Goal: Task Accomplishment & Management: Manage account settings

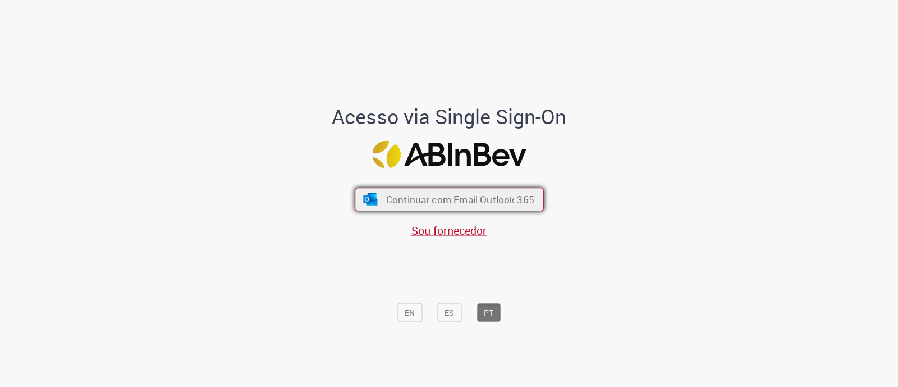
click at [480, 195] on span "Continuar com Email Outlook 365" at bounding box center [459, 199] width 148 height 13
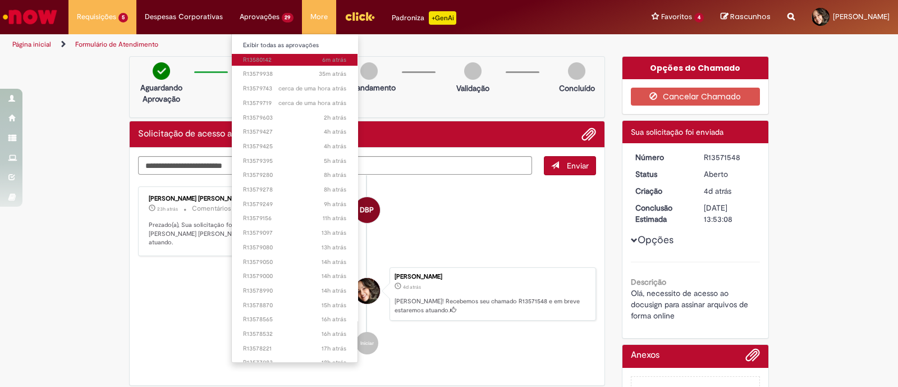
click at [273, 61] on span "6m atrás 6 minutos atrás R13580142" at bounding box center [295, 60] width 104 height 9
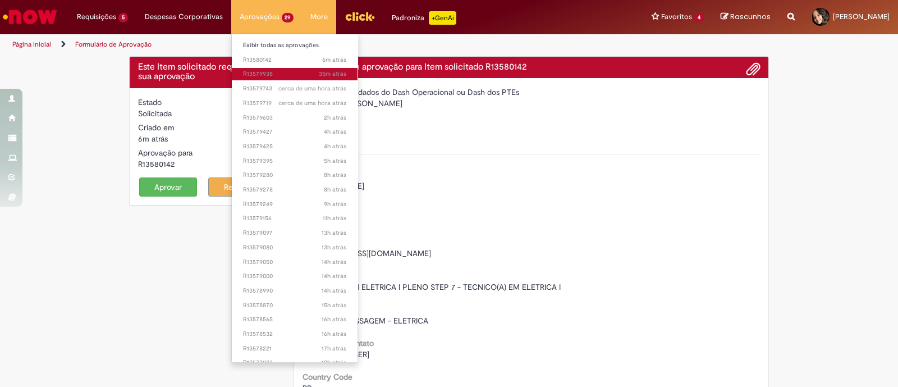
click at [254, 77] on span "35m atrás 35 minutos atrás R13579938" at bounding box center [295, 74] width 104 height 9
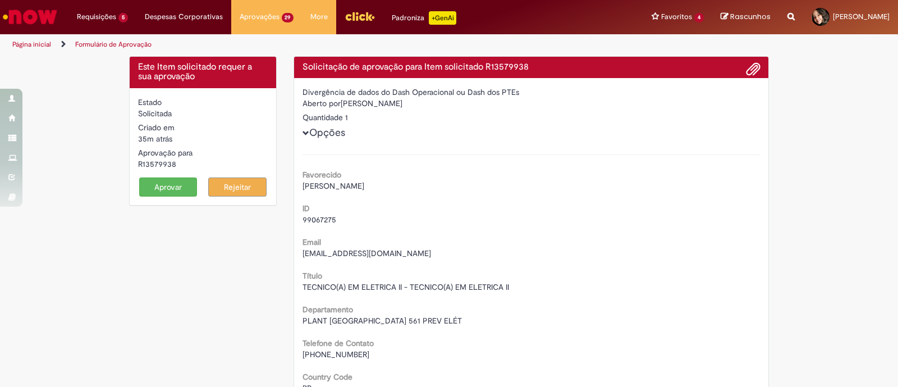
click at [161, 187] on button "Aprovar" at bounding box center [168, 186] width 58 height 19
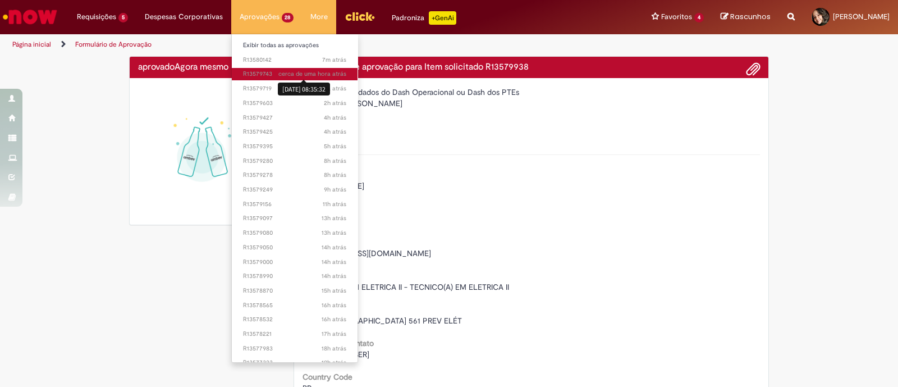
click at [278, 71] on span "cerca de uma hora atrás" at bounding box center [312, 74] width 68 height 8
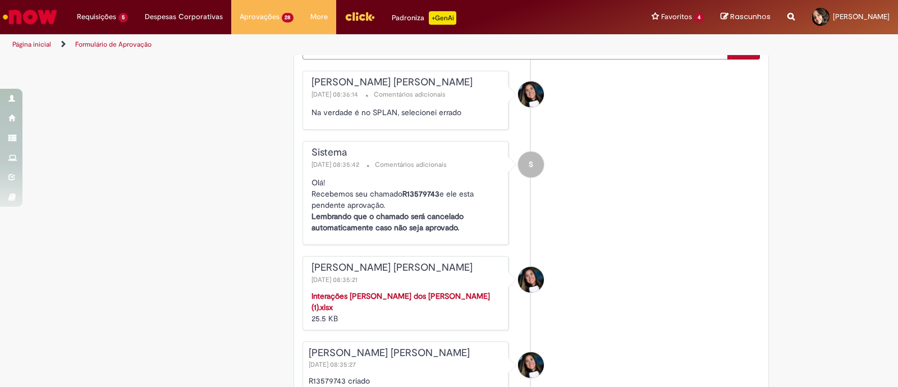
scroll to position [701, 0]
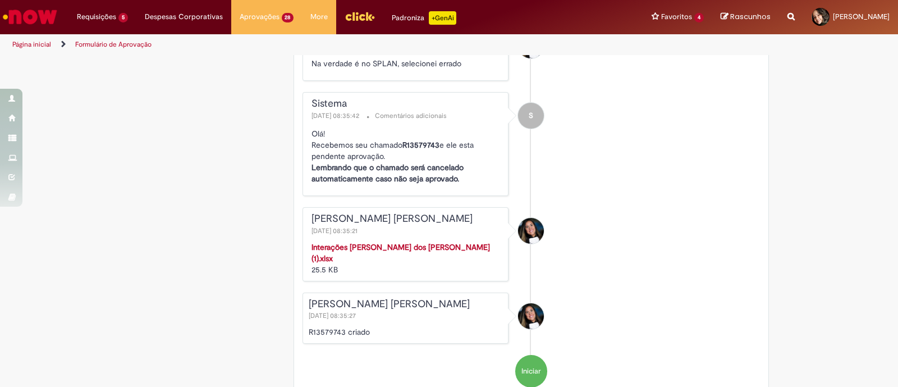
click at [424, 246] on strong "Interações [PERSON_NAME] dos [PERSON_NAME] (1).xlsx" at bounding box center [400, 252] width 178 height 21
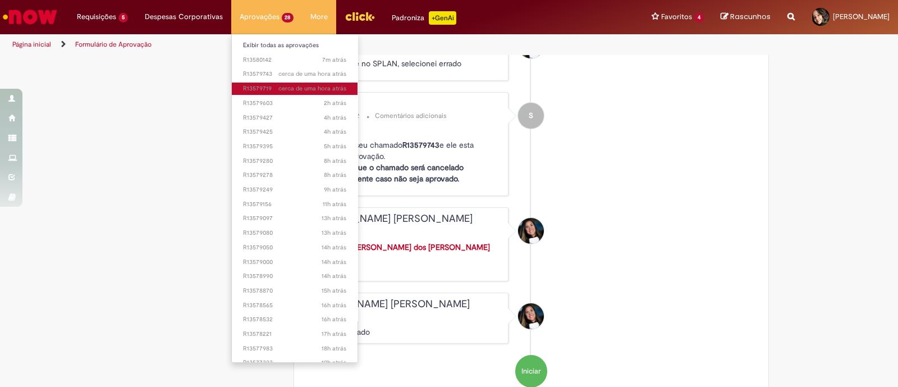
click at [256, 82] on link "cerca de [PERSON_NAME] atrás cerca de [PERSON_NAME] atrás R13579719" at bounding box center [295, 88] width 126 height 12
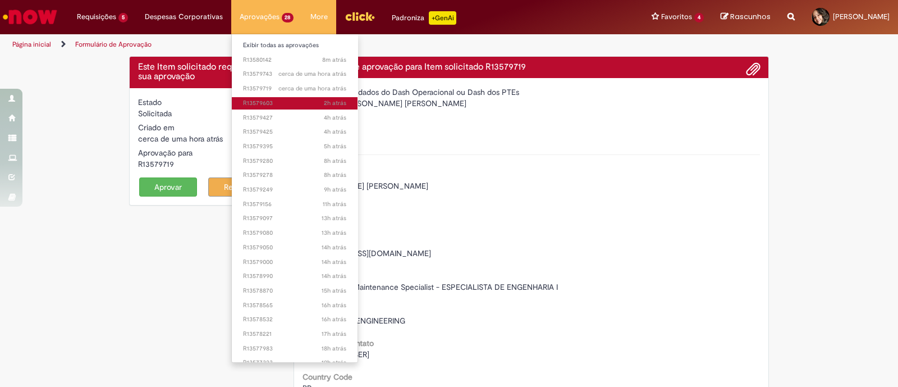
click at [275, 97] on link "2h atrás 2 horas atrás R13579603" at bounding box center [295, 103] width 126 height 12
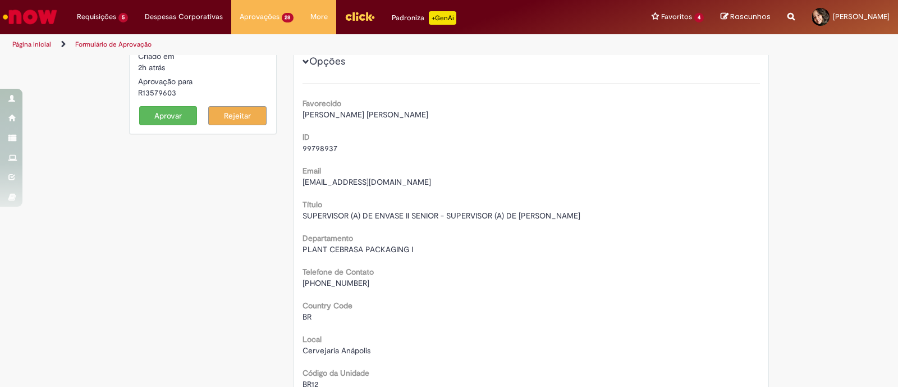
scroll to position [70, 0]
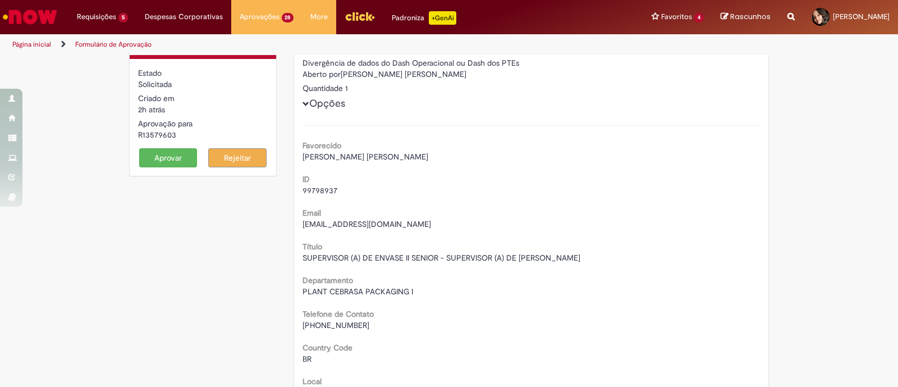
scroll to position [0, 0]
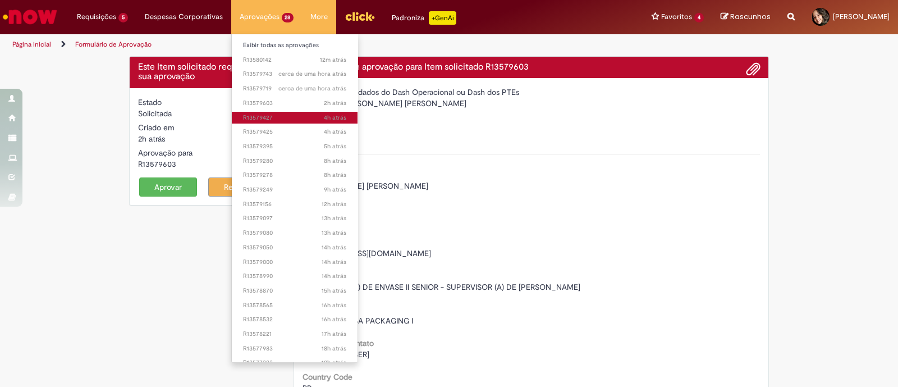
click at [272, 117] on span "4h atrás 4 horas atrás R13579427" at bounding box center [295, 117] width 104 height 9
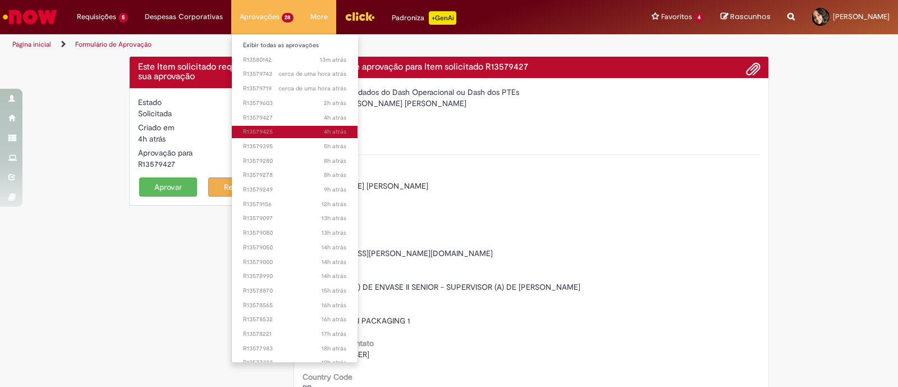
click at [272, 127] on span "4h atrás 4 horas atrás R13579425" at bounding box center [295, 131] width 104 height 9
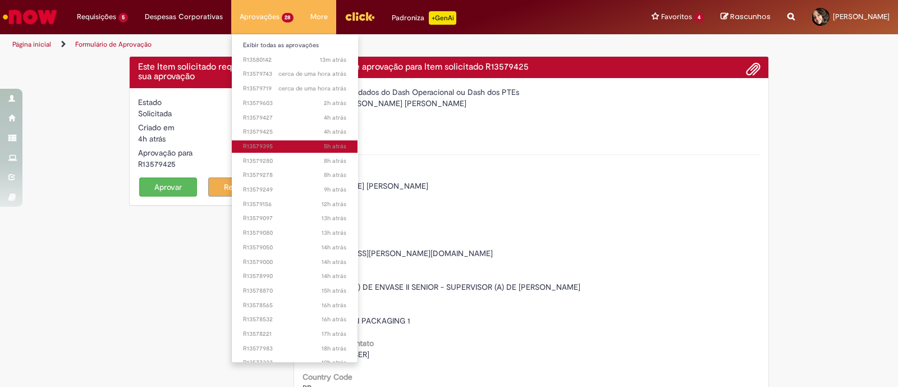
click at [271, 148] on span "5h atrás 5 horas atrás R13579395" at bounding box center [295, 146] width 104 height 9
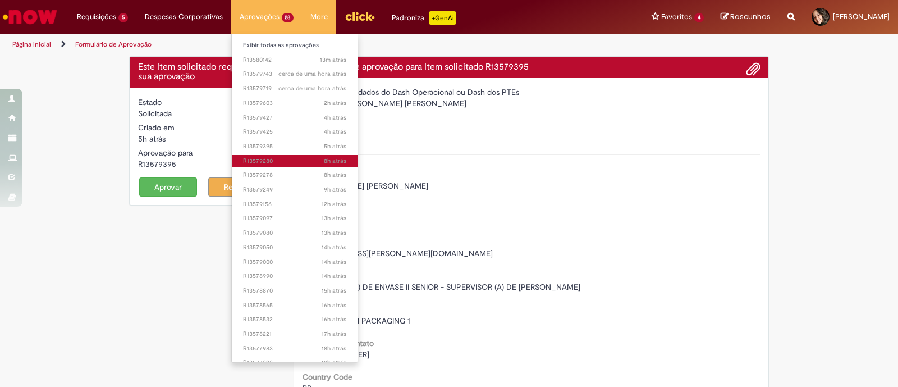
click at [269, 161] on span "8h atrás 8 horas atrás R13579280" at bounding box center [295, 161] width 104 height 9
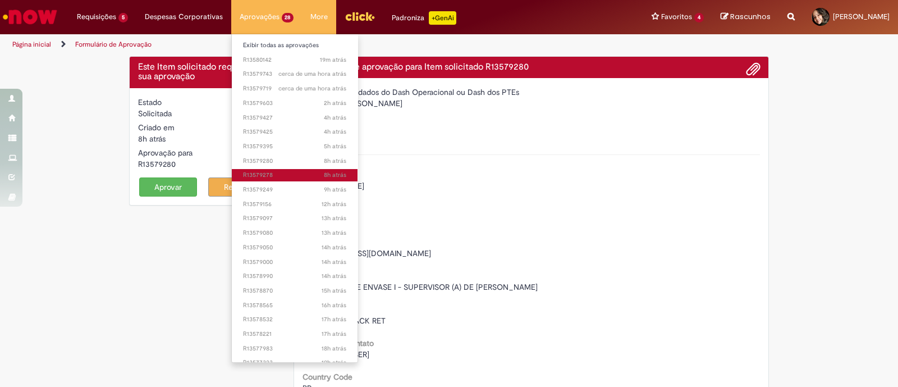
click at [286, 173] on span "8h atrás 8 horas atrás R13579278" at bounding box center [295, 175] width 104 height 9
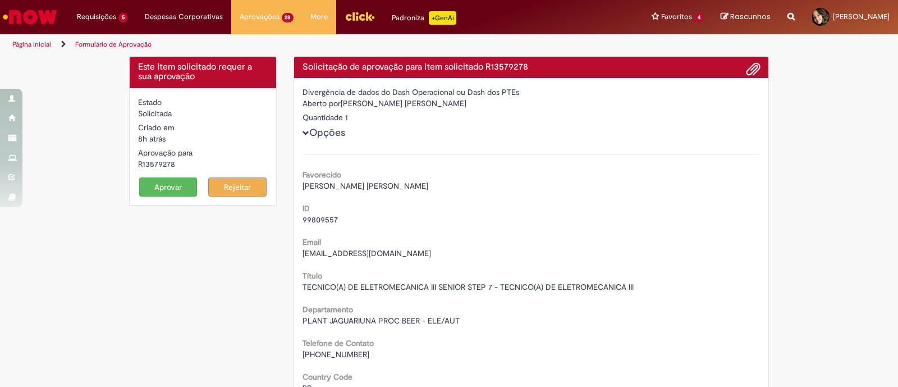
click at [170, 183] on button "Aprovar" at bounding box center [168, 186] width 58 height 19
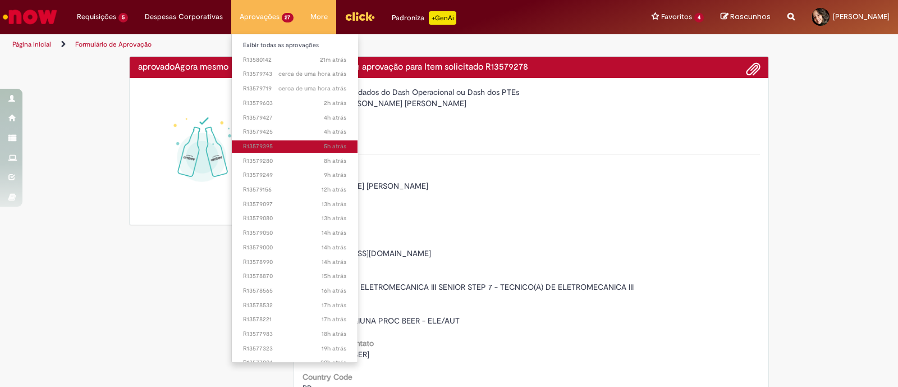
click at [283, 142] on span "5h atrás 5 horas atrás R13579395" at bounding box center [295, 146] width 104 height 9
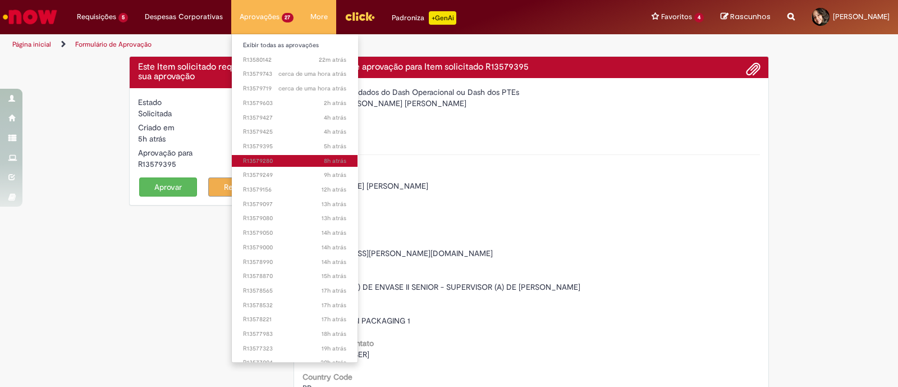
click at [269, 157] on span "8h atrás 8 horas atrás R13579280" at bounding box center [295, 161] width 104 height 9
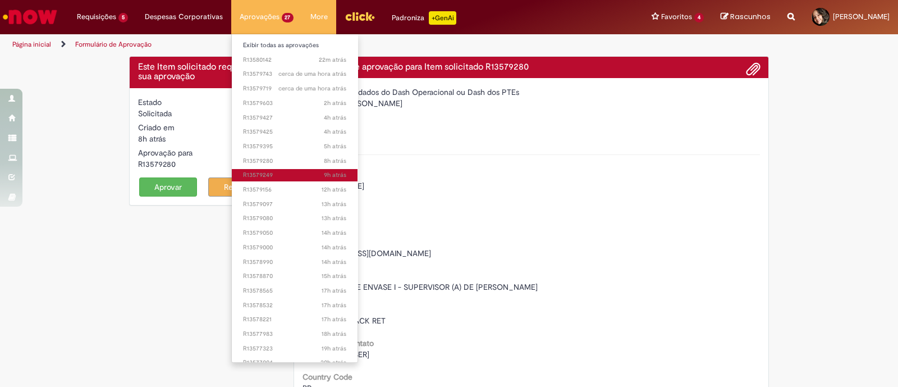
click at [261, 171] on span "9h atrás 9 horas atrás R13579249" at bounding box center [295, 175] width 104 height 9
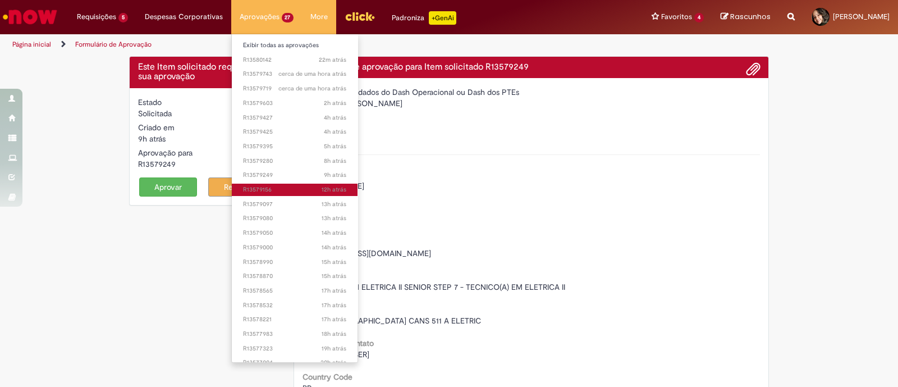
click at [264, 185] on span "12h atrás 12 horas atrás R13579156" at bounding box center [295, 189] width 104 height 9
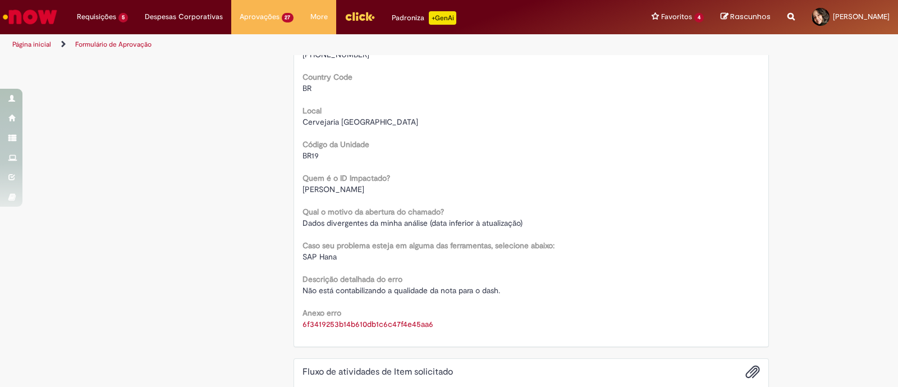
scroll to position [351, 0]
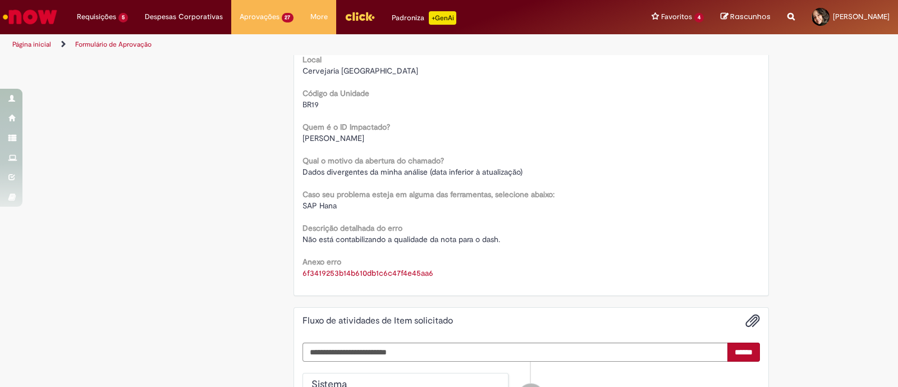
click at [327, 272] on link "6f3419253b14b610db1c6c47f4e45aa6" at bounding box center [367, 273] width 131 height 10
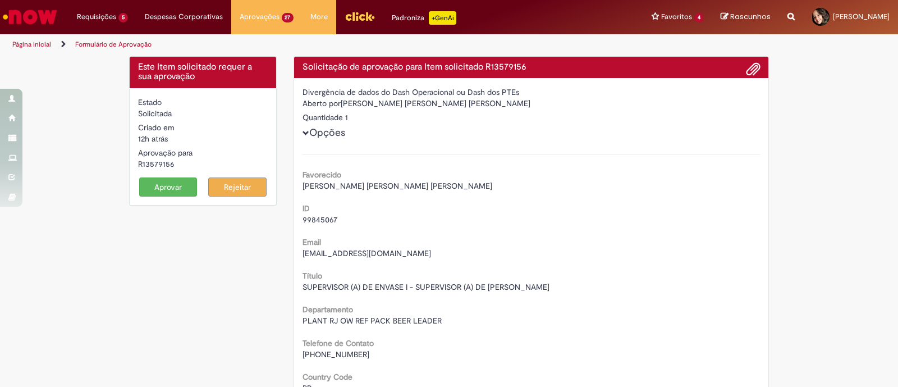
scroll to position [0, 0]
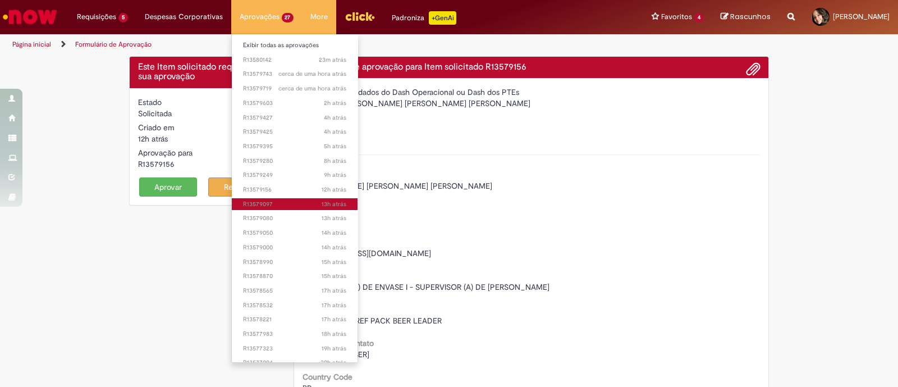
click at [269, 203] on span "13h atrás 13 horas atrás R13579097" at bounding box center [295, 204] width 104 height 9
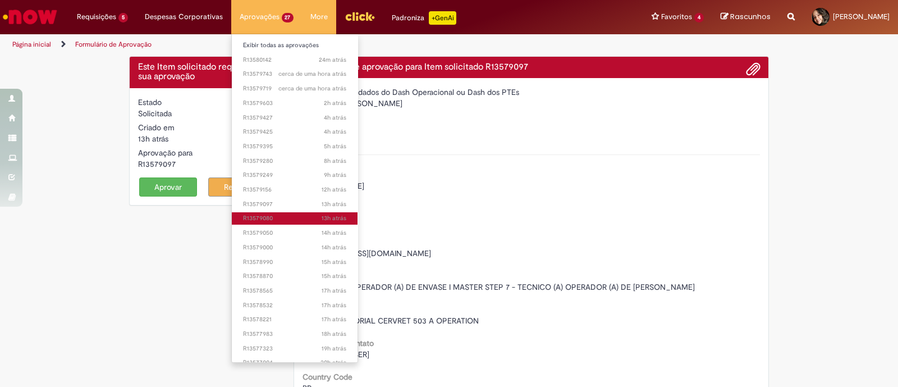
click at [261, 220] on span "13h atrás 13 horas atrás R13579080" at bounding box center [295, 218] width 104 height 9
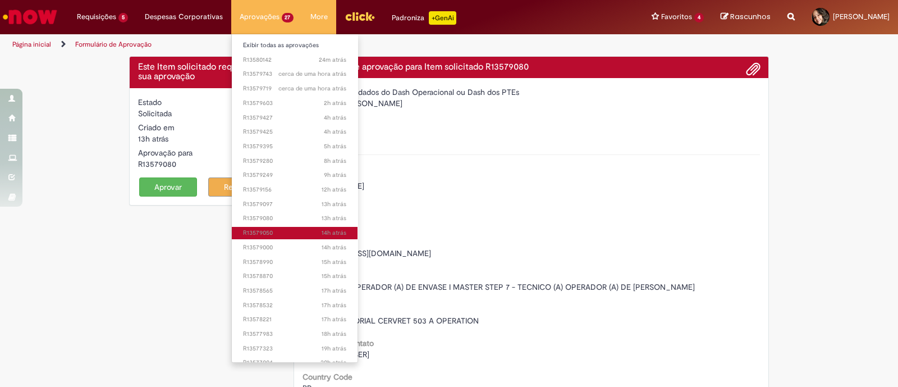
click at [267, 232] on span "14h atrás 14 horas atrás R13579050" at bounding box center [295, 232] width 104 height 9
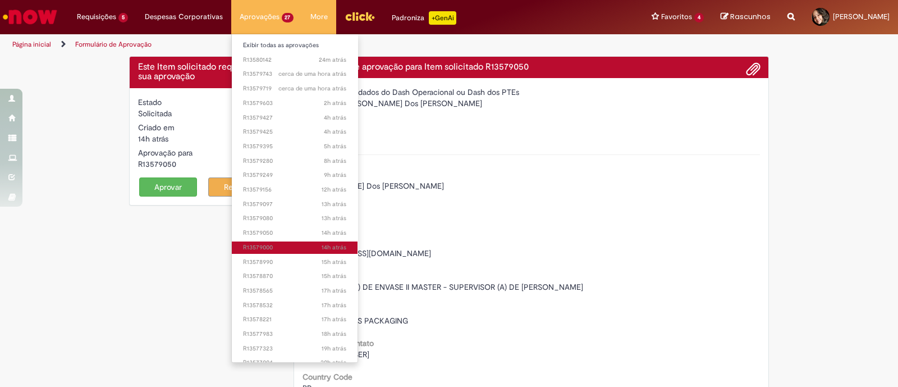
click at [254, 244] on span "14h atrás 14 horas atrás R13579000" at bounding box center [295, 247] width 104 height 9
click at [255, 243] on span "14h atrás 14 horas atrás R13579000" at bounding box center [295, 247] width 104 height 9
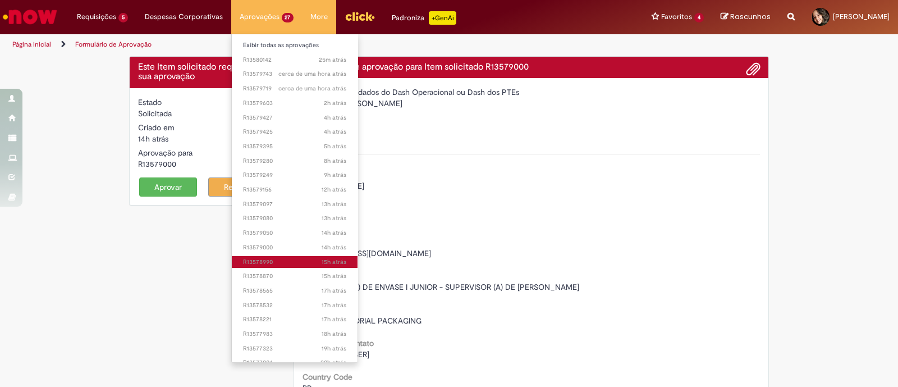
click at [244, 261] on span "15h atrás 15 horas atrás R13578990" at bounding box center [295, 262] width 104 height 9
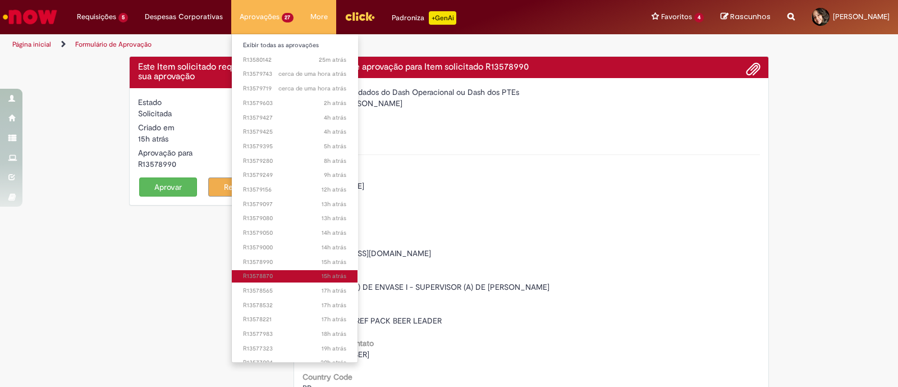
click at [260, 274] on span "15h atrás 15 horas atrás R13578870" at bounding box center [295, 276] width 104 height 9
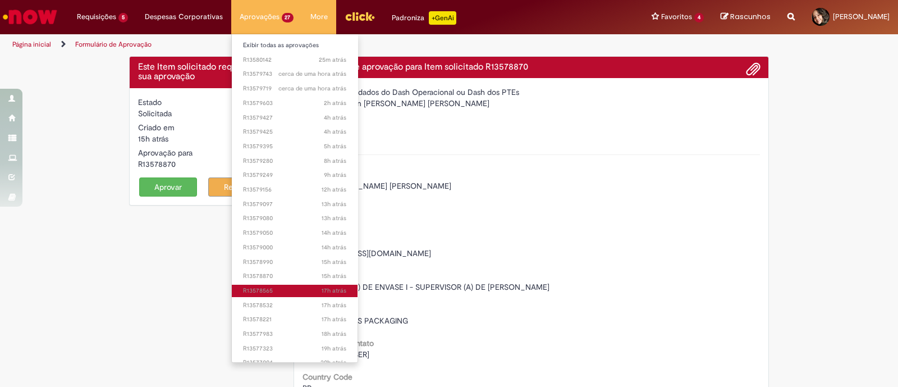
click at [269, 289] on span "17h atrás 17 horas atrás R13578565" at bounding box center [295, 290] width 104 height 9
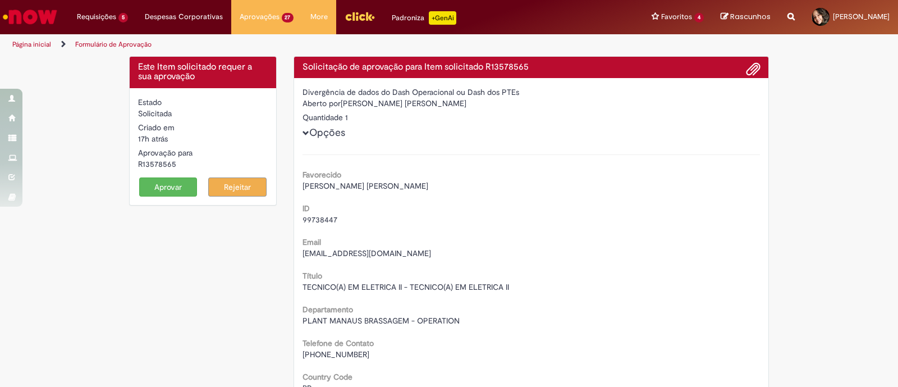
click at [150, 188] on button "Aprovar" at bounding box center [168, 186] width 58 height 19
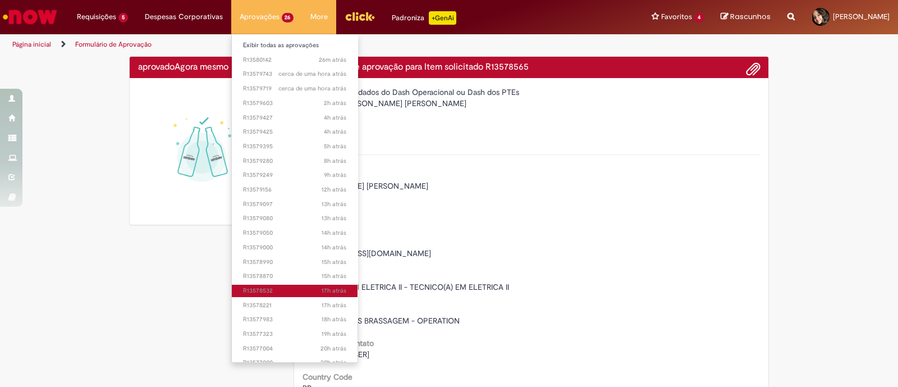
click at [281, 287] on span "17h atrás 17 horas atrás R13578532" at bounding box center [295, 290] width 104 height 9
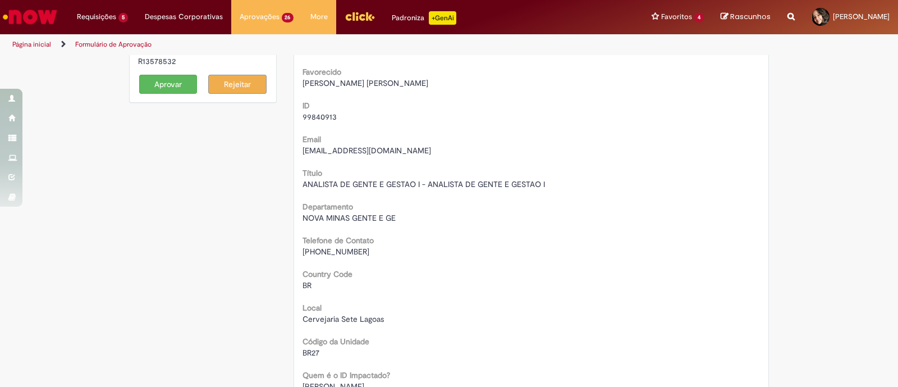
scroll to position [70, 0]
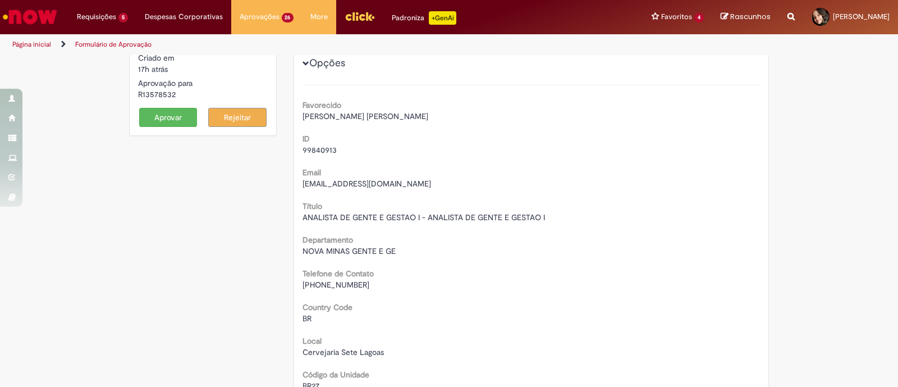
click at [155, 120] on button "Aprovar" at bounding box center [168, 117] width 58 height 19
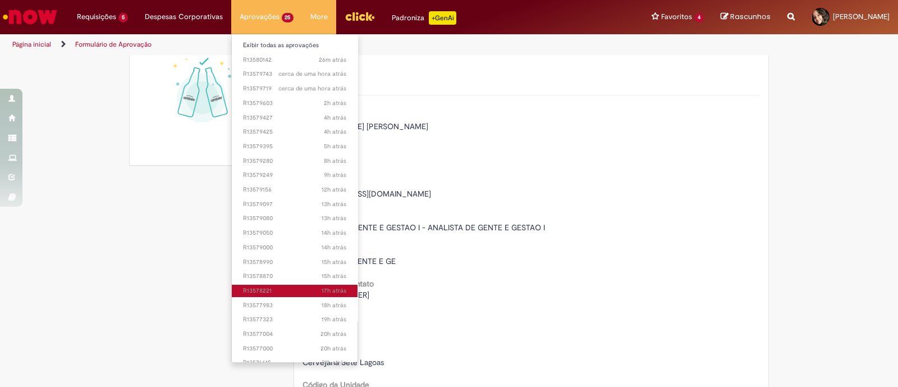
click at [288, 291] on span "17h atrás 17 horas atrás R13578221" at bounding box center [295, 290] width 104 height 9
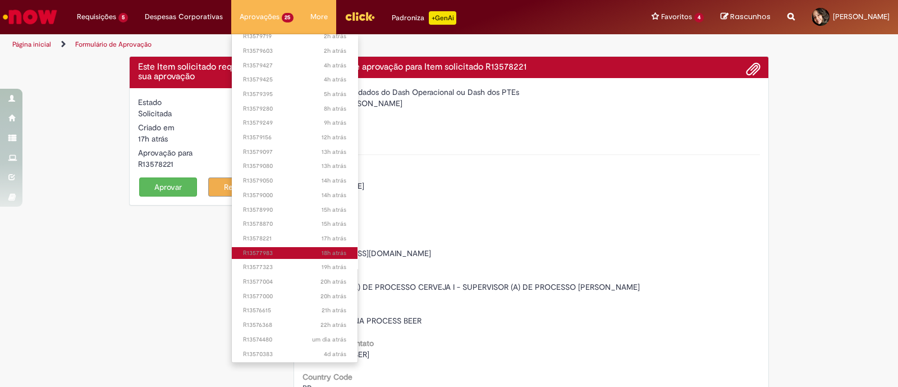
scroll to position [53, 0]
click at [300, 251] on span "18h atrás 18 horas atrás R13577983" at bounding box center [295, 252] width 104 height 9
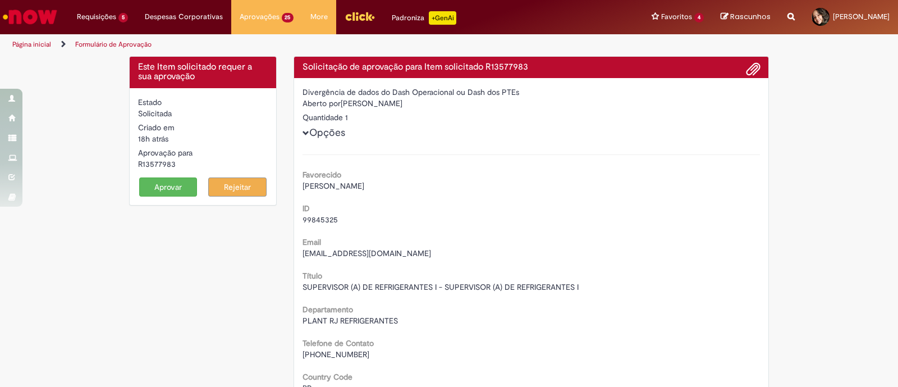
drag, startPoint x: 856, startPoint y: 206, endPoint x: 765, endPoint y: 127, distance: 120.5
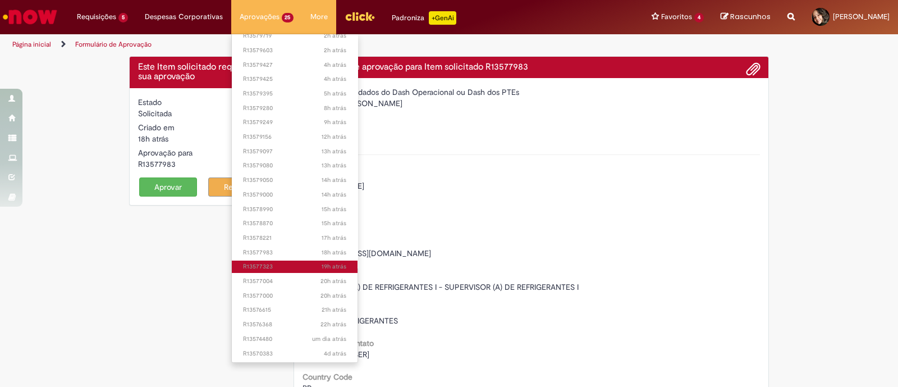
click at [269, 268] on span "19h atrás 19 horas atrás R13577323" at bounding box center [295, 266] width 104 height 9
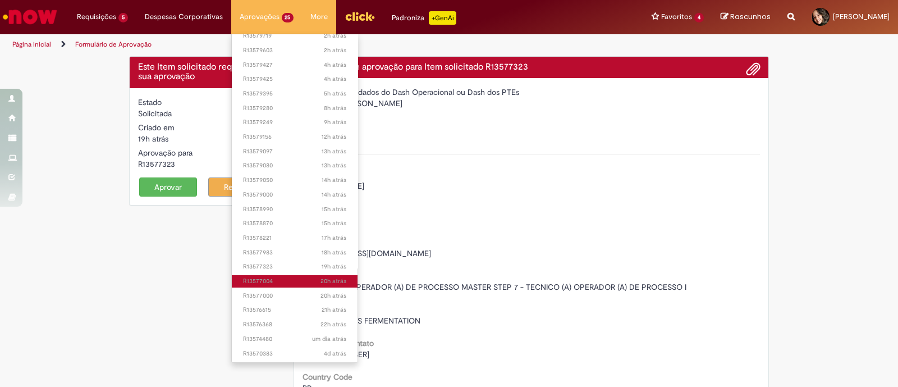
click at [268, 278] on span "20h atrás 20 horas atrás R13577004" at bounding box center [295, 281] width 104 height 9
click at [264, 279] on span "20h atrás 20 horas atrás R13577004" at bounding box center [295, 281] width 104 height 9
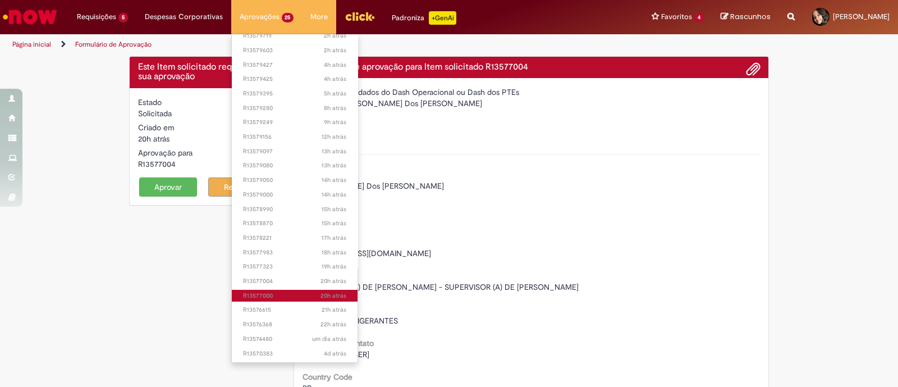
click at [263, 297] on span "20h atrás 20 horas atrás R13577000" at bounding box center [295, 295] width 104 height 9
click at [263, 294] on span "20h atrás 20 horas atrás R13577000" at bounding box center [295, 295] width 104 height 9
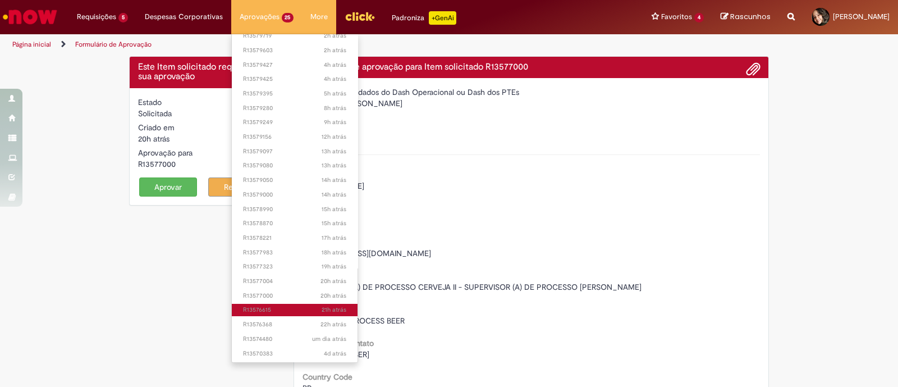
click at [256, 307] on span "21h atrás 21 horas atrás R13576615" at bounding box center [295, 309] width 104 height 9
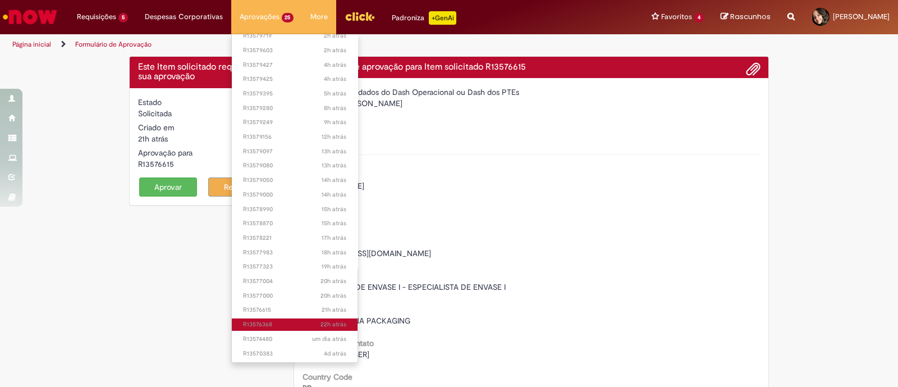
click at [270, 325] on span "22h atrás 22 horas atrás R13576368" at bounding box center [295, 324] width 104 height 9
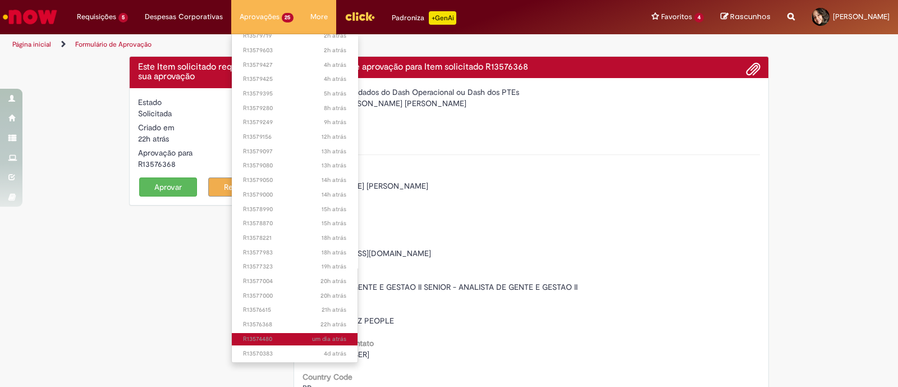
click at [268, 334] on span "um dia atrás um dia atrás R13574480" at bounding box center [295, 338] width 104 height 9
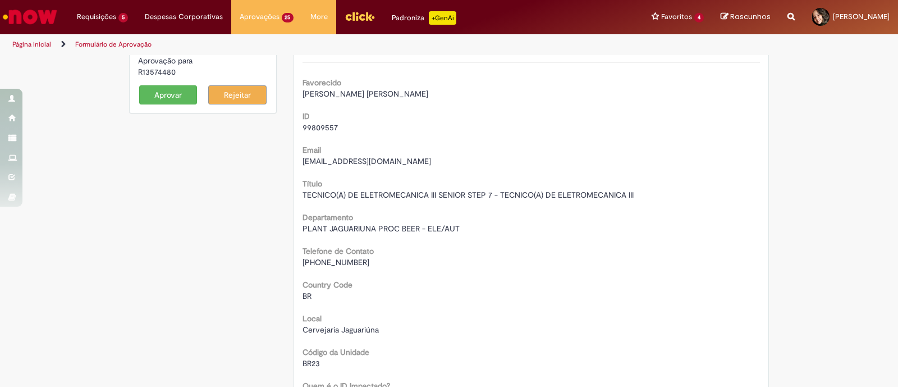
scroll to position [70, 0]
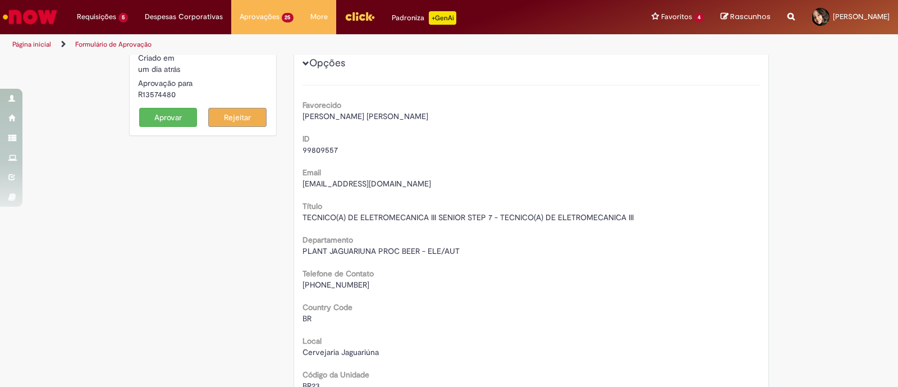
click at [164, 114] on button "Aprovar" at bounding box center [168, 117] width 58 height 19
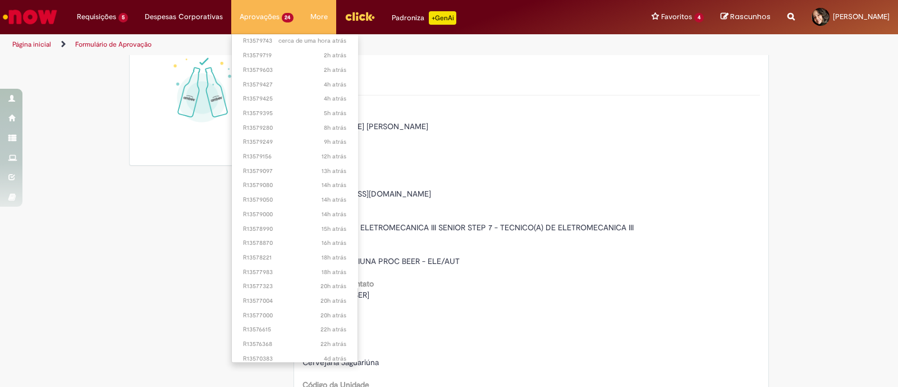
scroll to position [38, 0]
click at [275, 350] on span "4d atrás 4 [PERSON_NAME] atrás R13570383" at bounding box center [295, 353] width 104 height 9
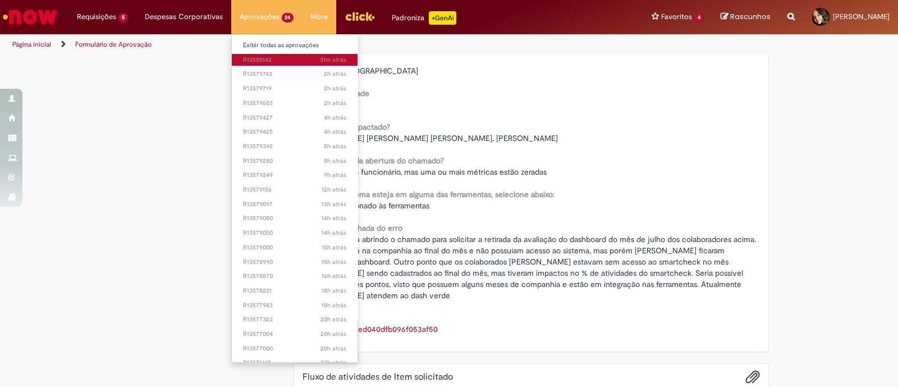
click at [286, 61] on span "31m atrás 31 minutos atrás R13580142" at bounding box center [295, 60] width 104 height 9
click at [279, 57] on span "31m atrás 31 minutos atrás R13580142" at bounding box center [295, 60] width 104 height 9
